Goal: Find specific page/section

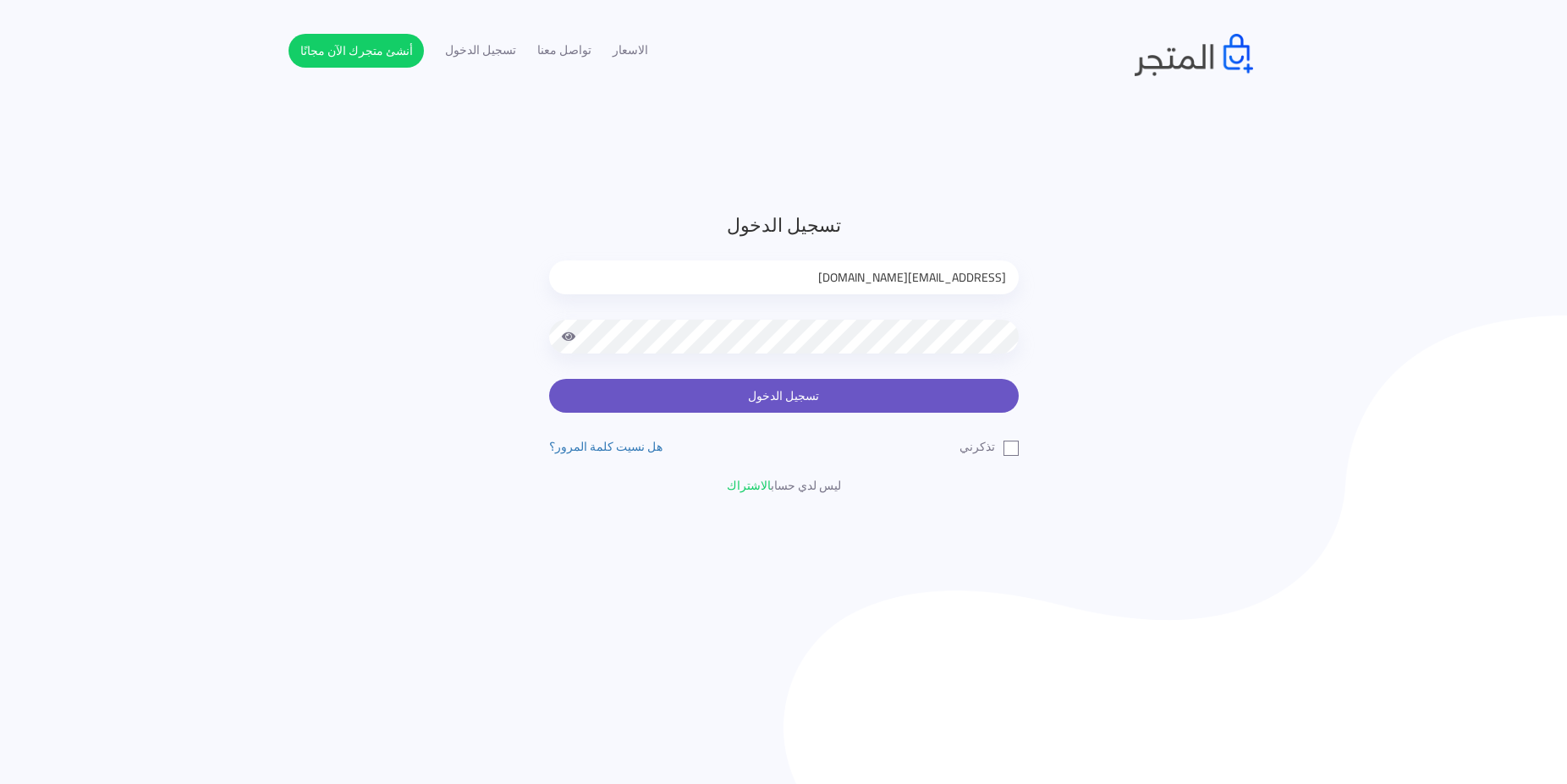
click at [968, 389] on button "تسجيل الدخول" at bounding box center [784, 396] width 470 height 34
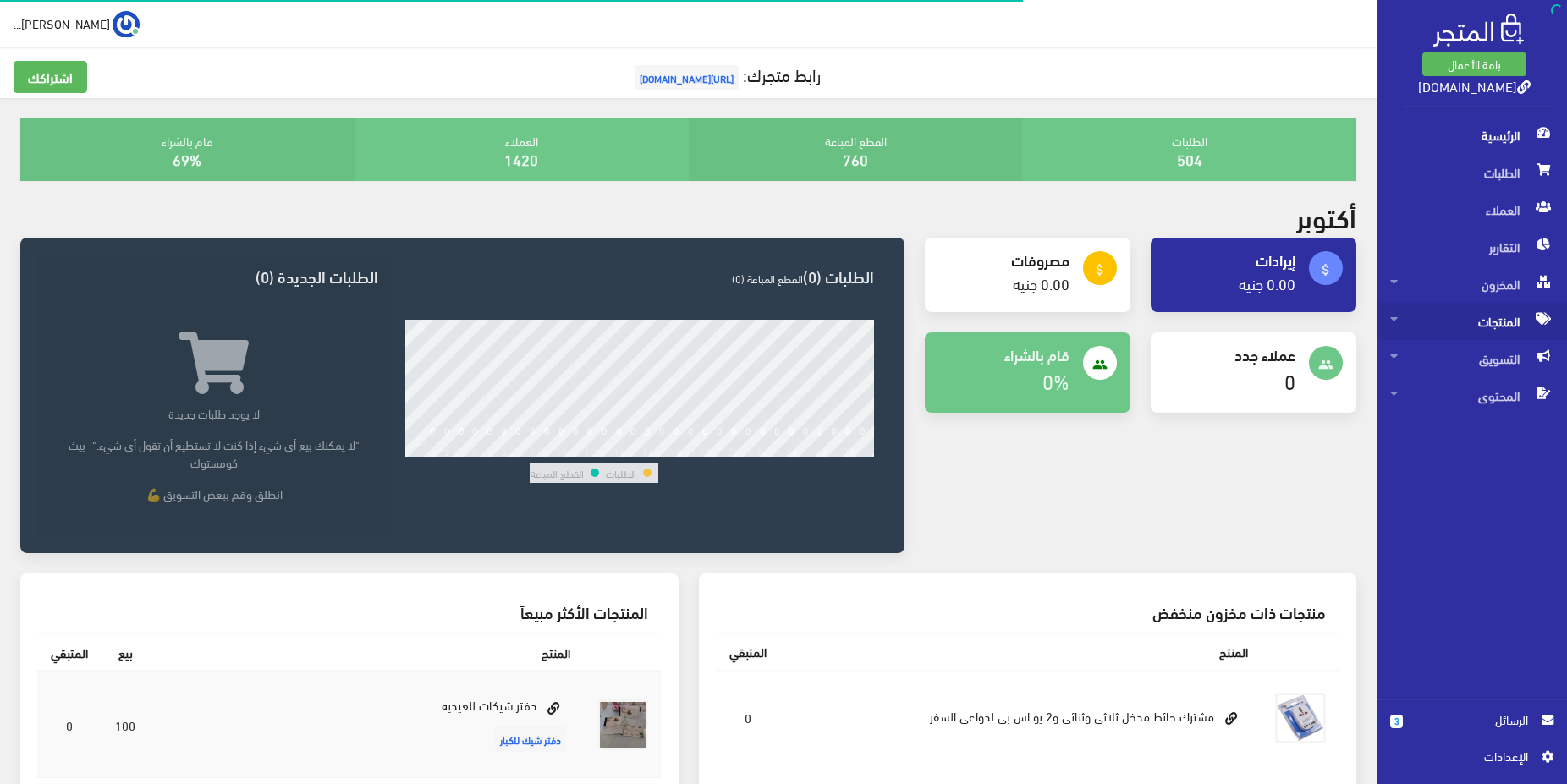
click at [1490, 324] on span "المنتجات" at bounding box center [1472, 322] width 164 height 37
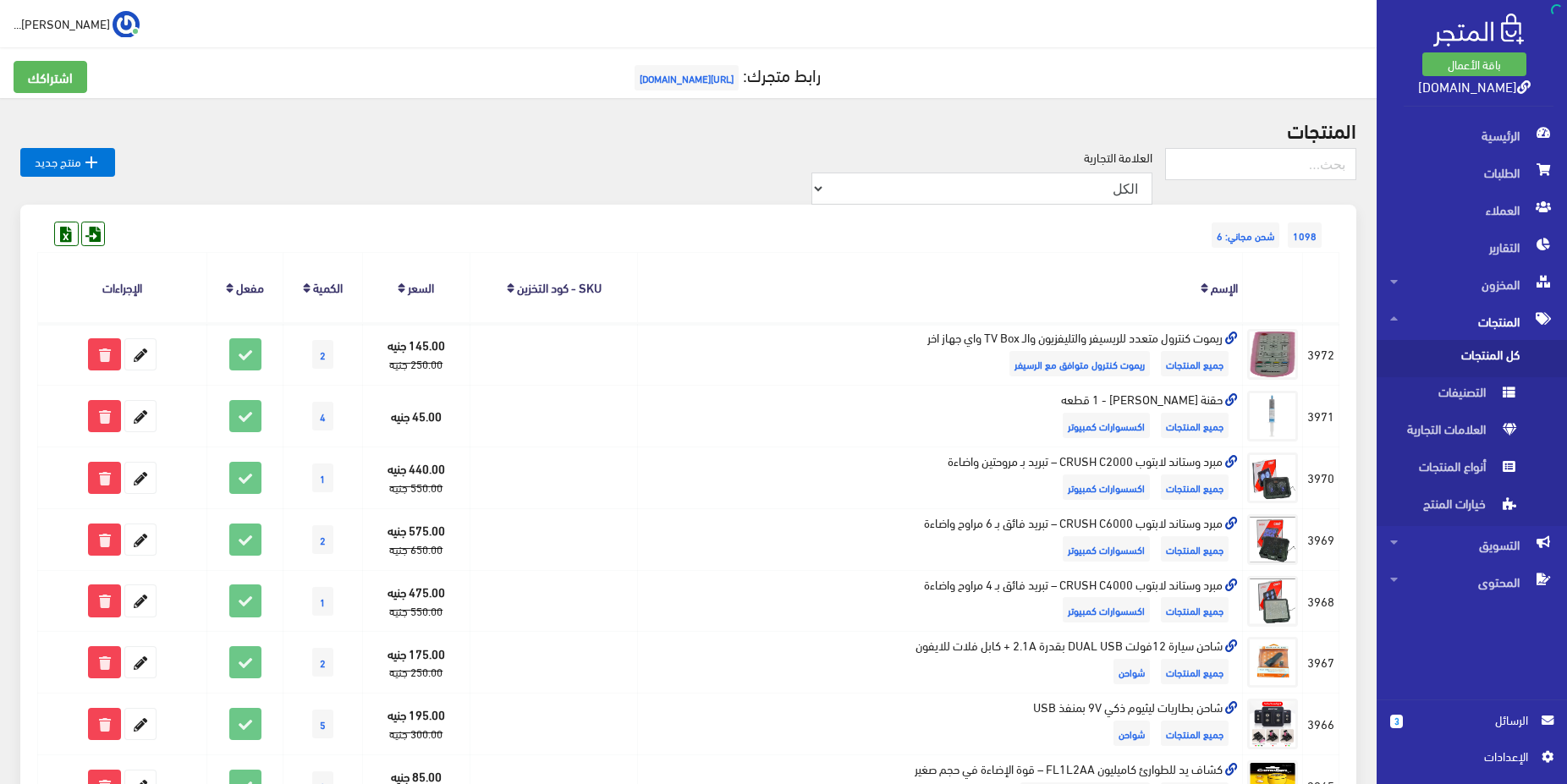
click at [1447, 363] on span "كل المنتجات" at bounding box center [1454, 359] width 129 height 37
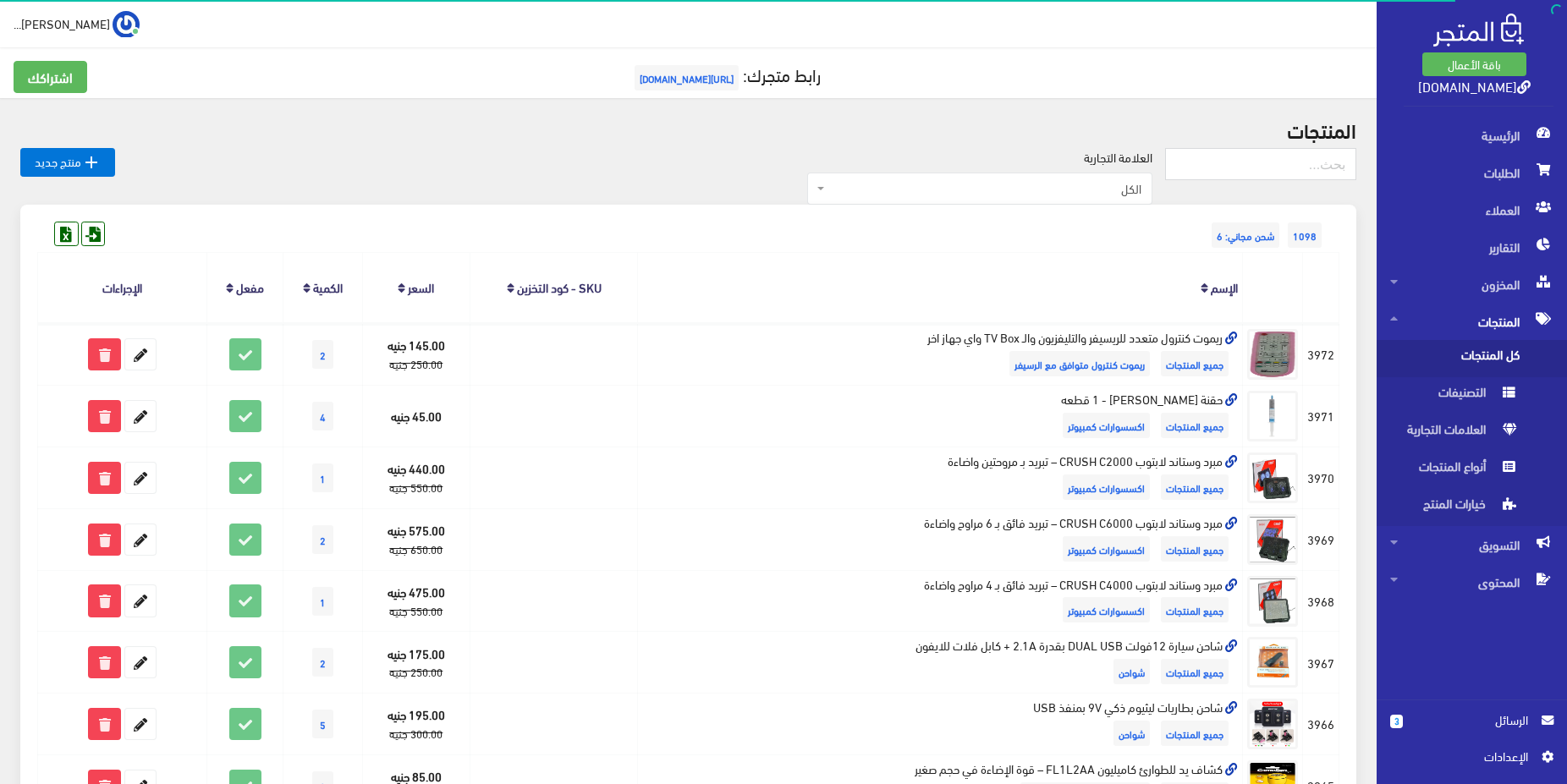
click at [1148, 180] on span "الكل" at bounding box center [980, 188] width 345 height 32
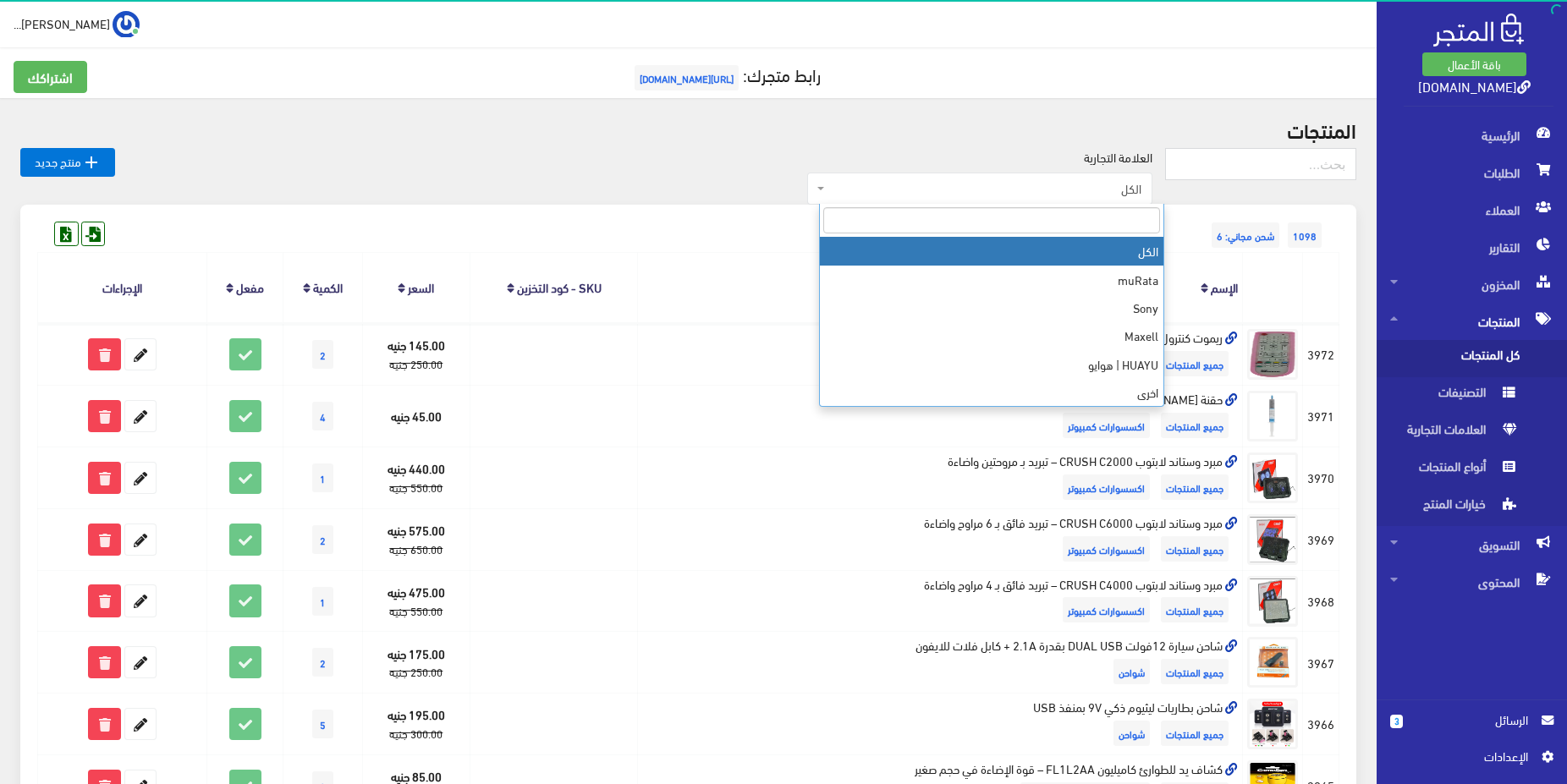
click at [1032, 210] on input "search" at bounding box center [992, 220] width 337 height 26
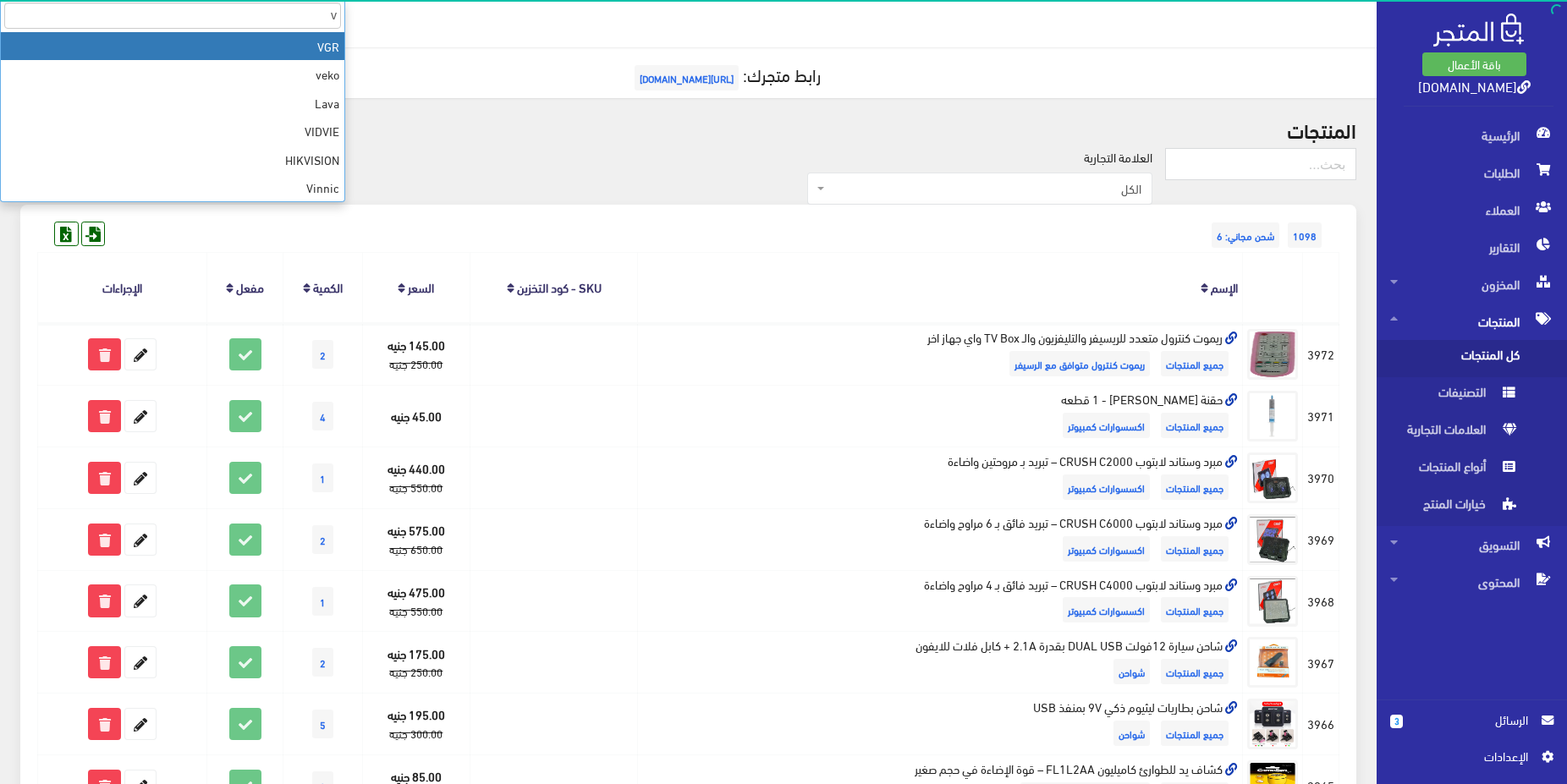
type input "v"
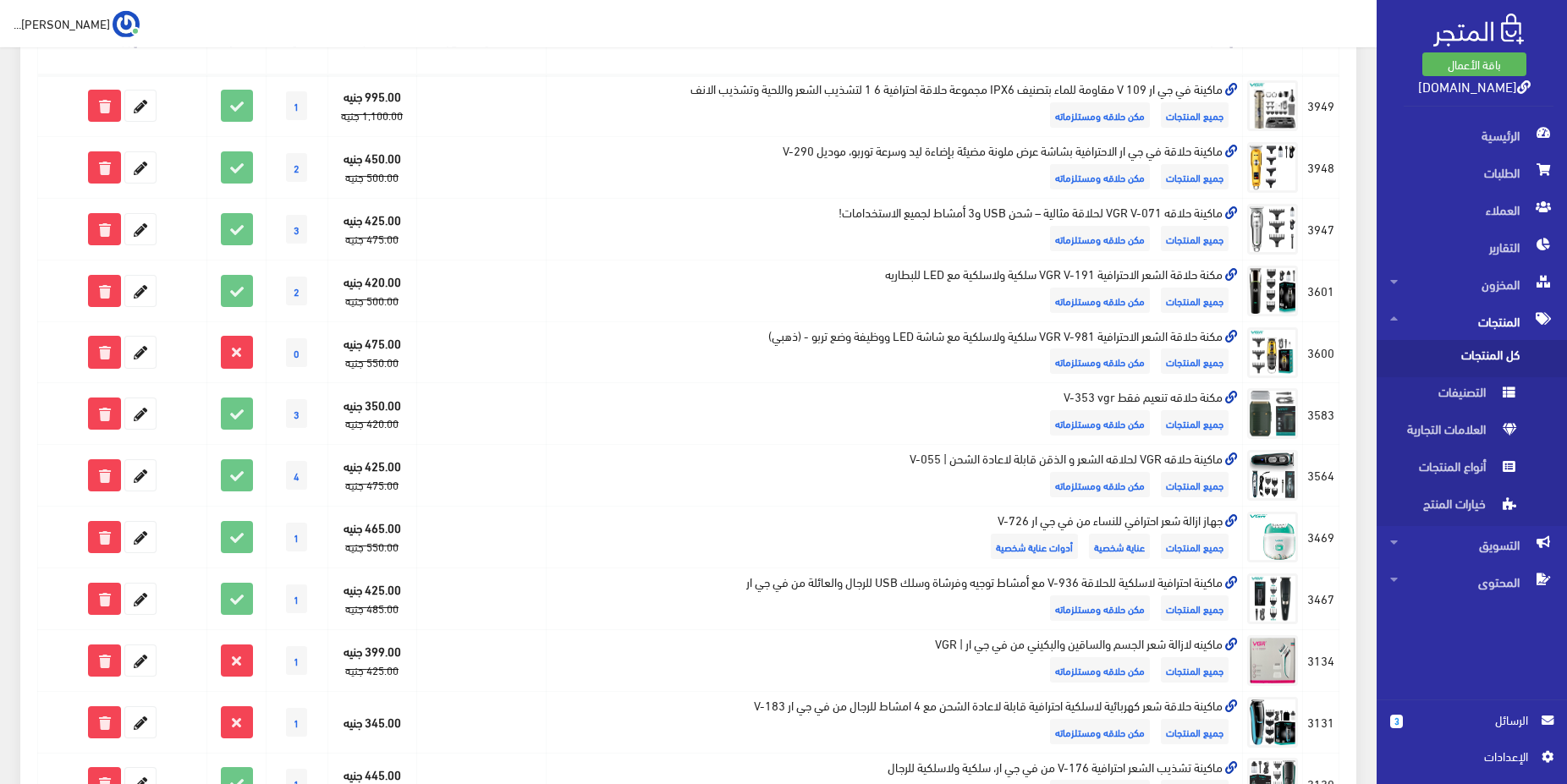
scroll to position [172, 0]
